Goal: Information Seeking & Learning: Check status

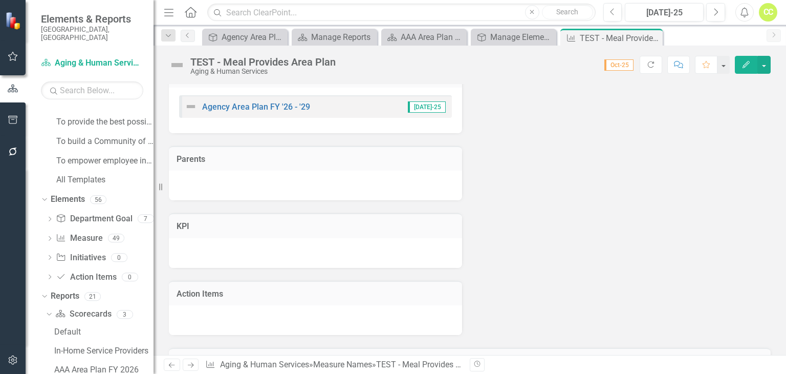
scroll to position [313, 0]
click at [261, 113] on link "Agency Area Plan FY '26 - '29" at bounding box center [256, 108] width 108 height 10
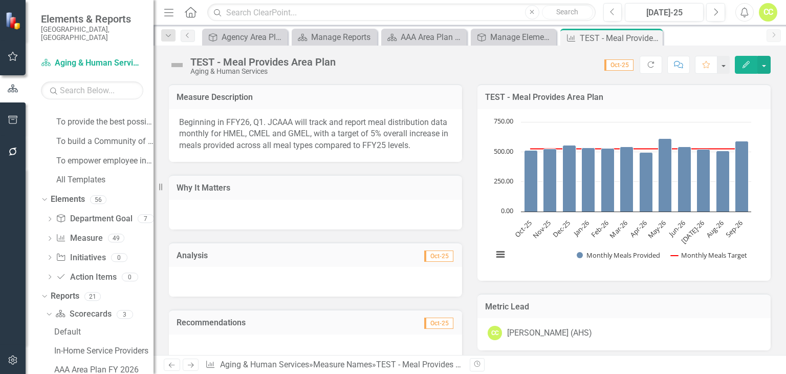
click at [102, 230] on div "Measure Name Measure 49" at bounding box center [105, 239] width 98 height 19
click at [93, 232] on link "Measure Name Measure" at bounding box center [79, 238] width 47 height 12
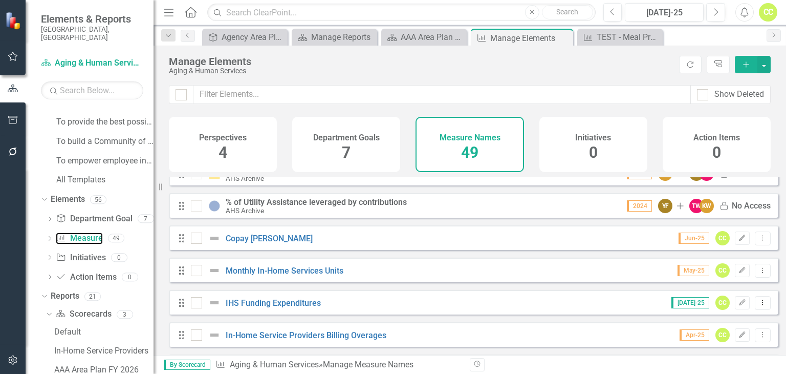
scroll to position [1110, 0]
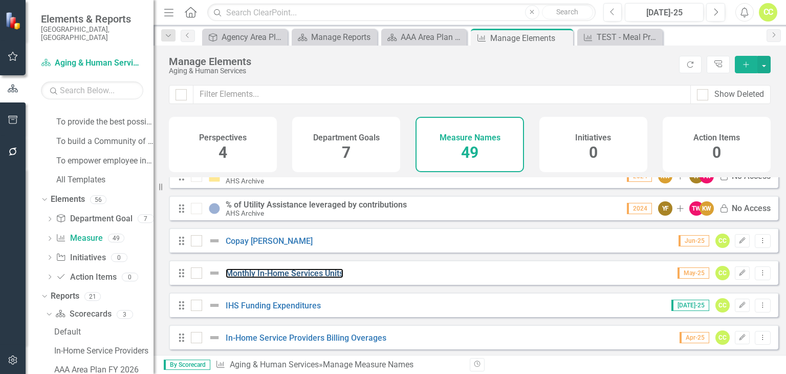
click at [309, 277] on link "Monthly In-Home Services Units" at bounding box center [285, 273] width 118 height 10
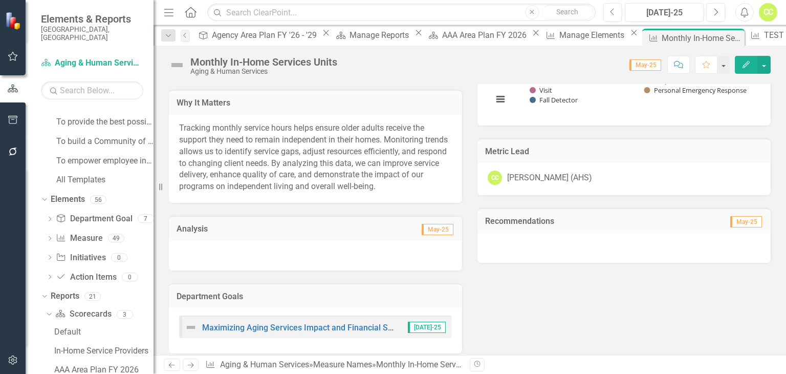
scroll to position [290, 0]
click at [612, 9] on icon "Previous" at bounding box center [613, 12] width 6 height 9
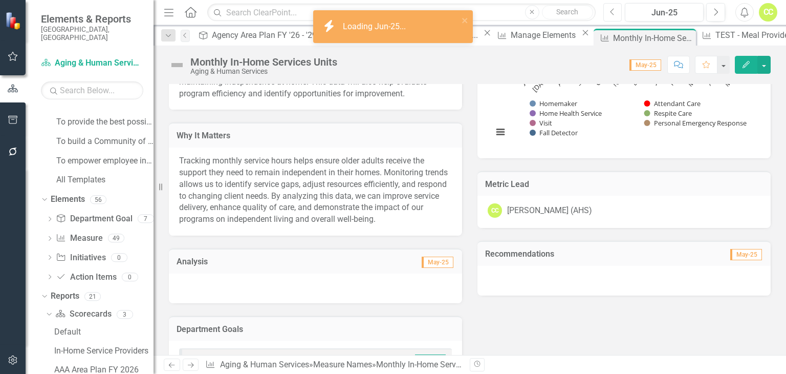
scroll to position [257, 0]
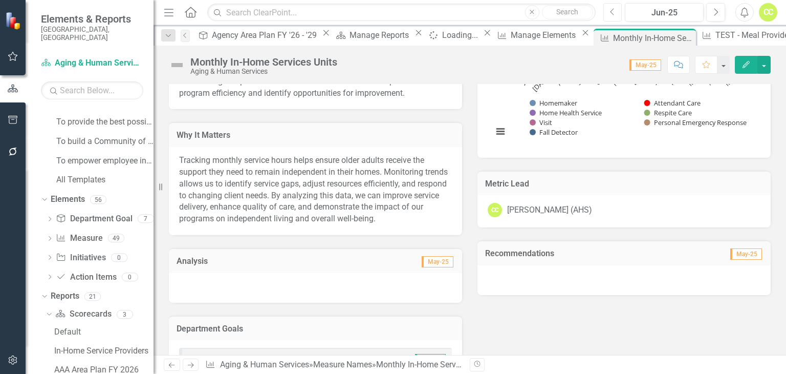
click at [615, 12] on icon "Previous" at bounding box center [613, 12] width 6 height 9
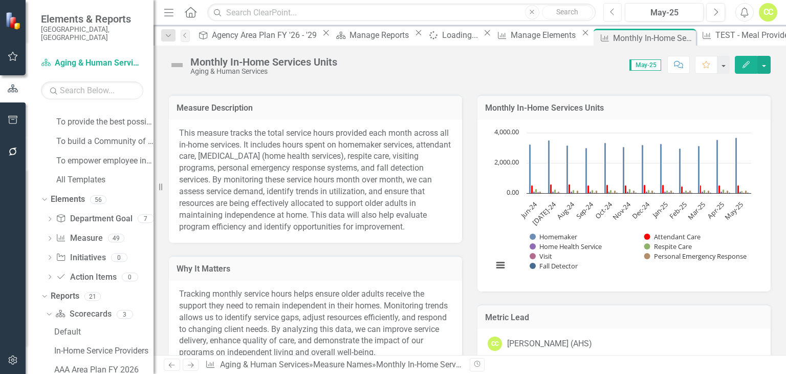
scroll to position [123, 0]
click at [616, 11] on button "Previous" at bounding box center [612, 12] width 19 height 18
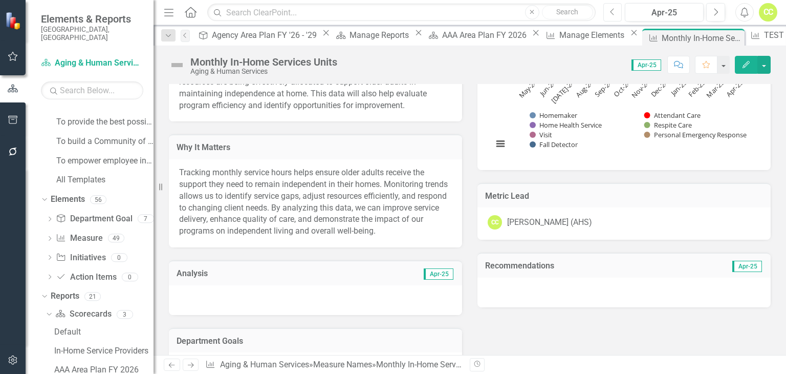
scroll to position [247, 0]
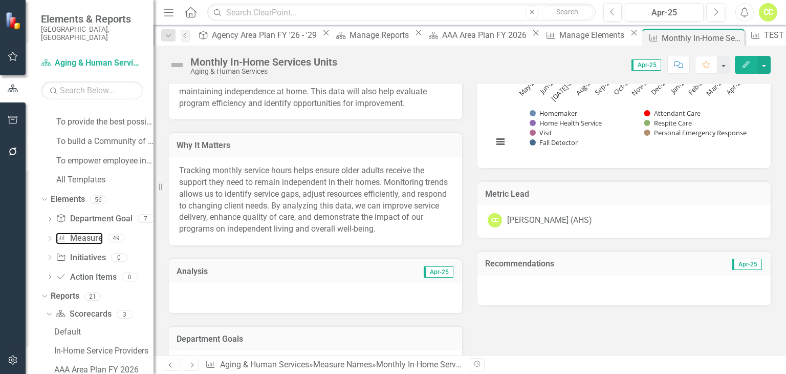
click at [84, 232] on link "Measure Name Measure" at bounding box center [79, 238] width 47 height 12
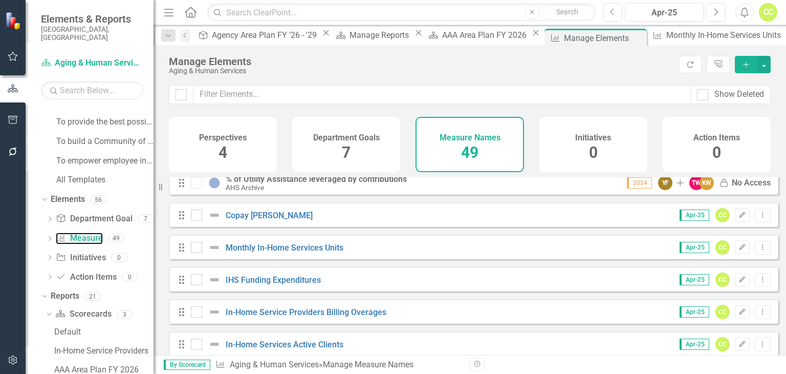
scroll to position [1127, 0]
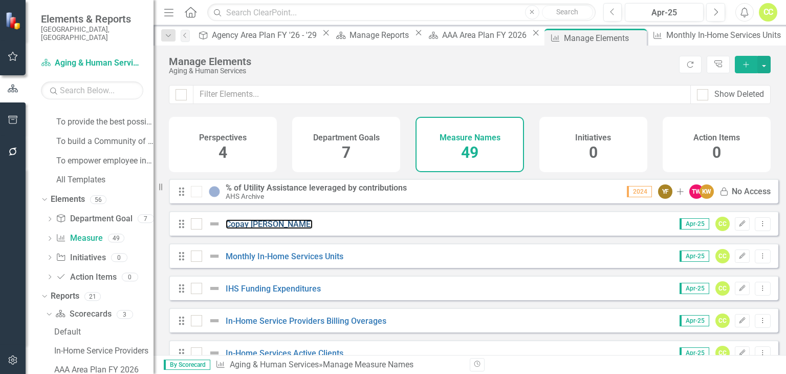
click at [264, 229] on link "Copay [PERSON_NAME]" at bounding box center [269, 224] width 87 height 10
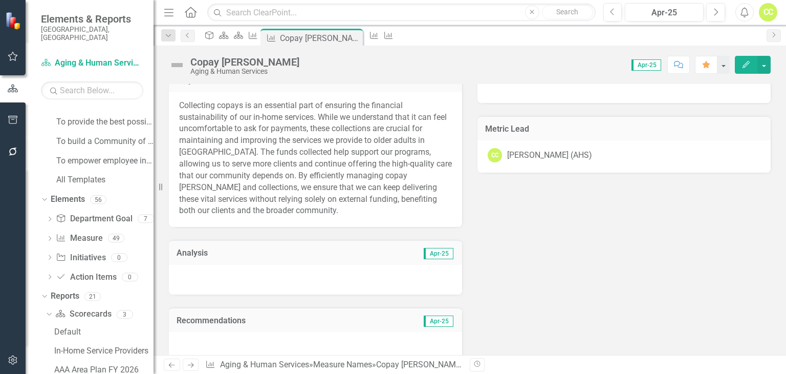
scroll to position [238, 0]
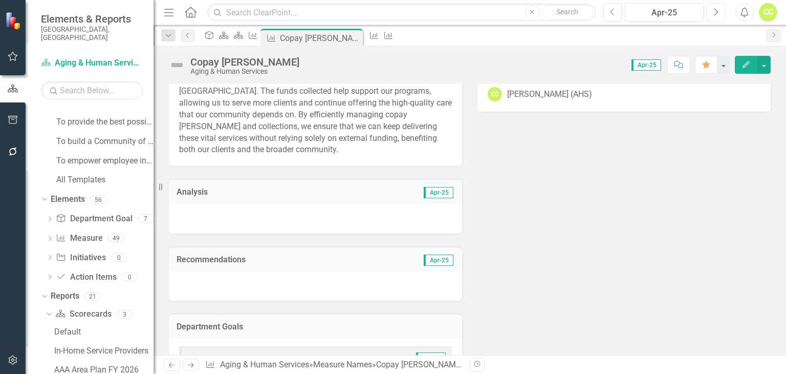
click at [716, 15] on icon "Next" at bounding box center [716, 12] width 6 height 9
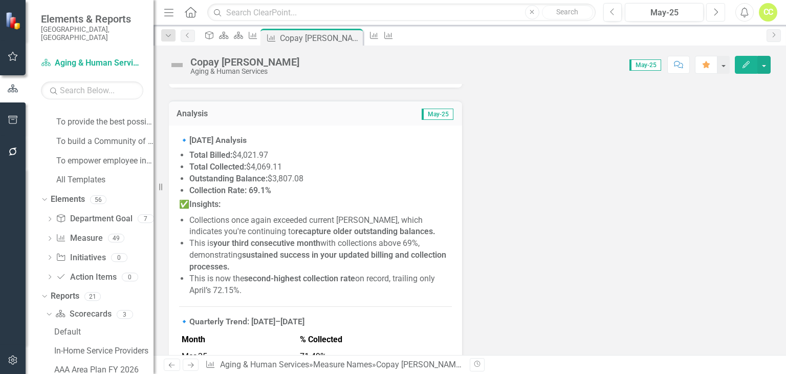
scroll to position [316, 0]
